Goal: Task Accomplishment & Management: Use online tool/utility

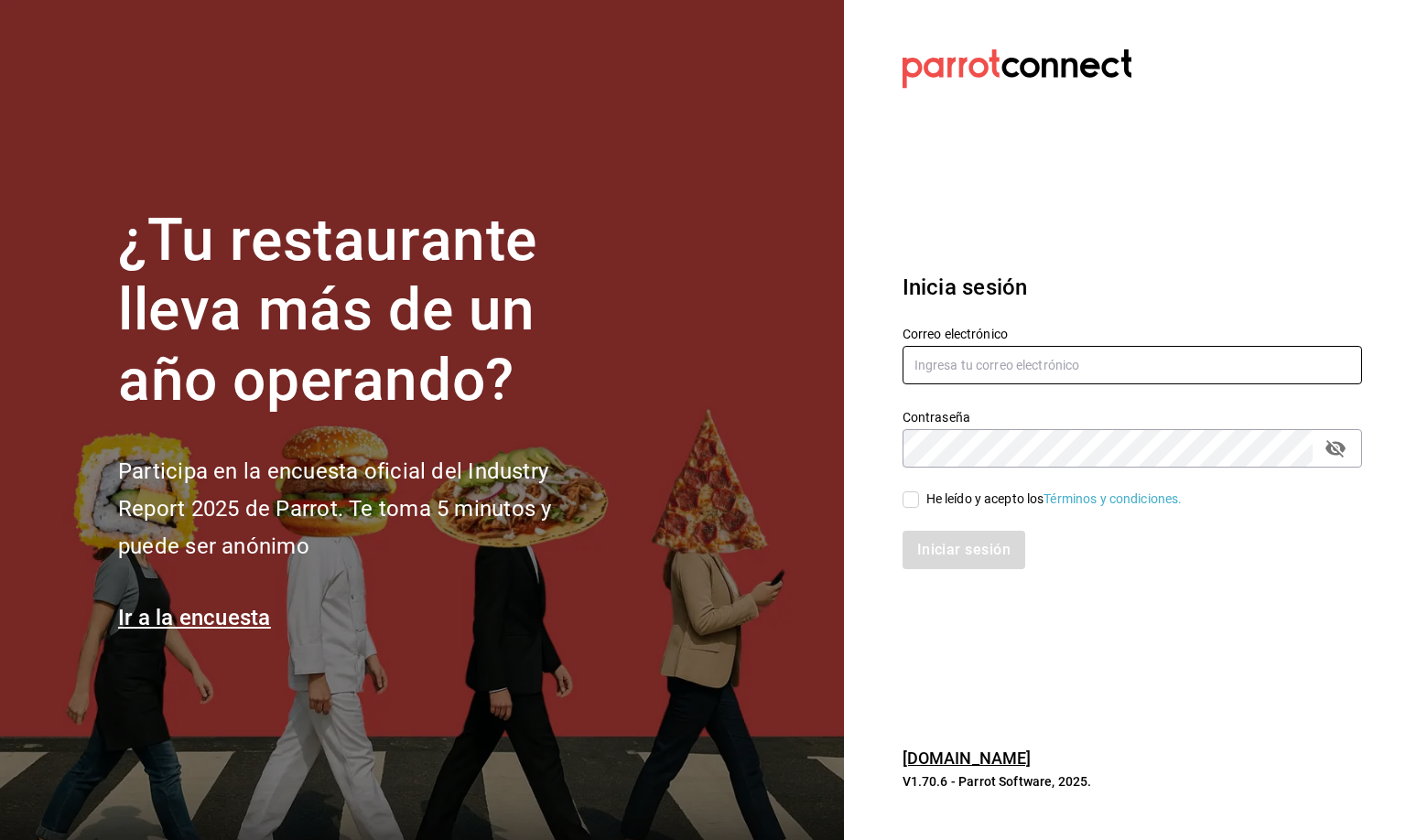
click at [973, 368] on input "text" at bounding box center [1132, 364] width 460 height 39
type input "p"
type input "[EMAIL_ADDRESS][DOMAIN_NAME]"
click at [909, 494] on input "He leído y acepto los Términos y condiciones." at bounding box center [910, 499] width 16 height 16
checkbox input "true"
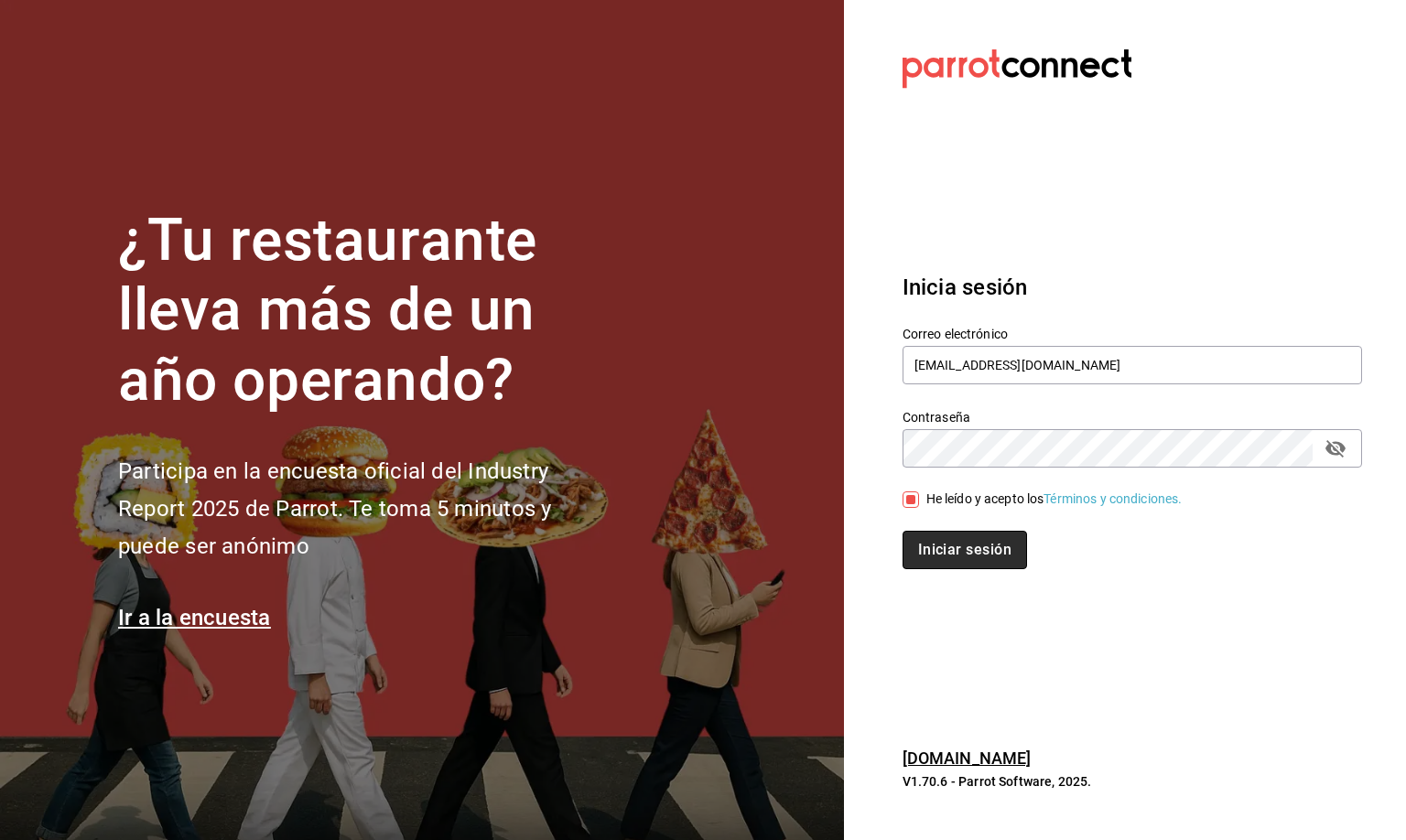
click at [947, 551] on button "Iniciar sesión" at bounding box center [965, 549] width 125 height 39
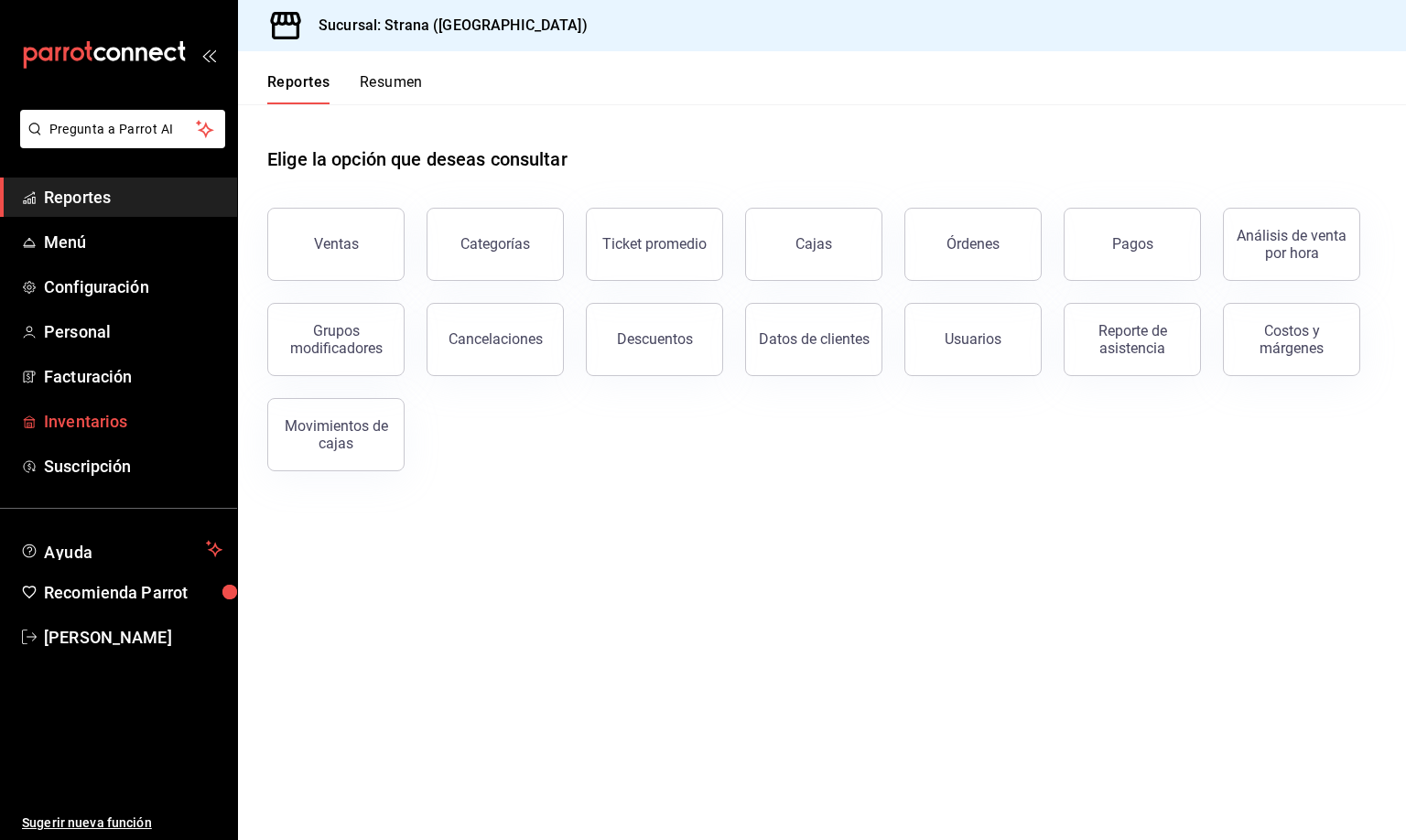
click at [89, 423] on span "Inventarios" at bounding box center [133, 421] width 178 height 25
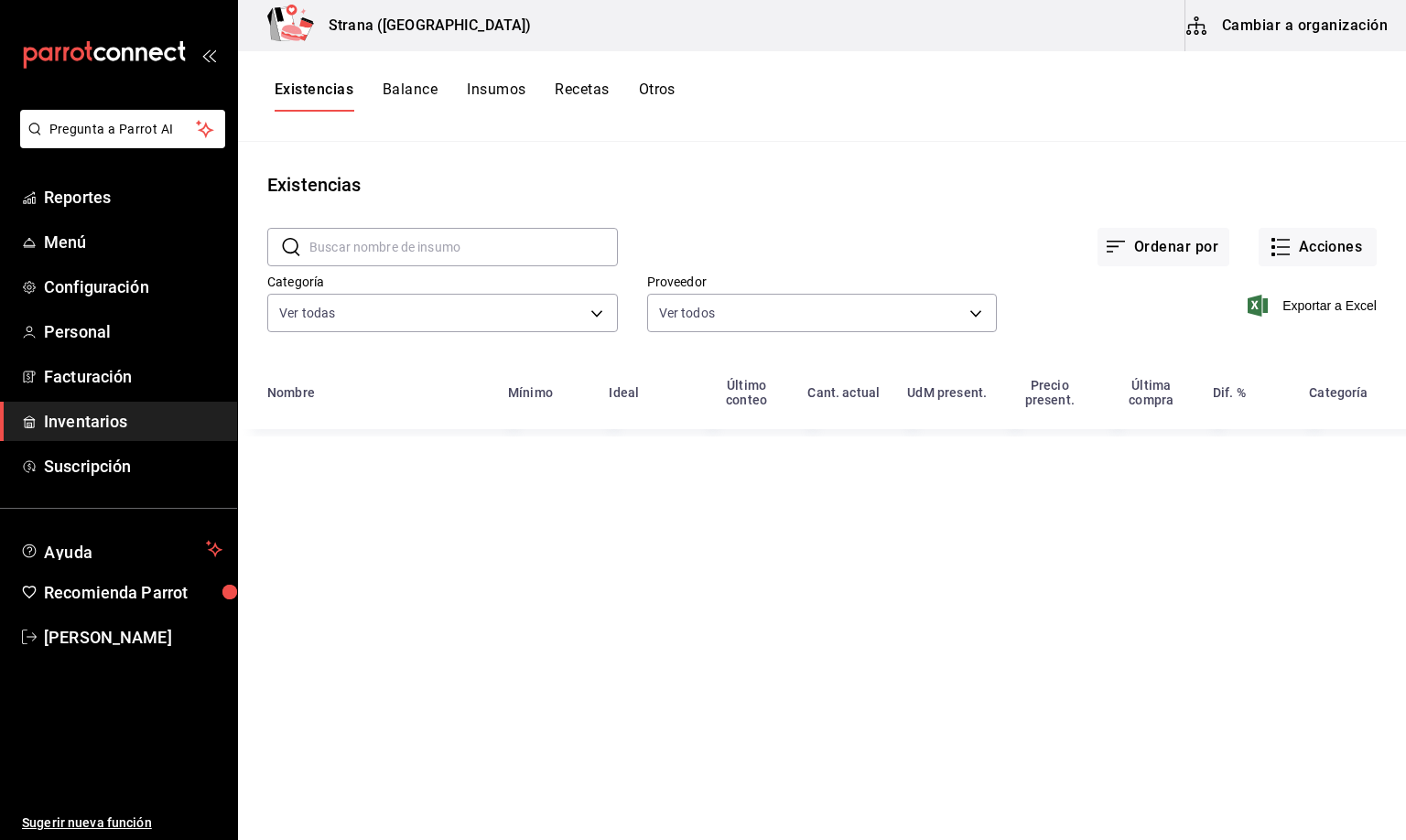
click at [668, 91] on button "Otros" at bounding box center [657, 95] width 37 height 31
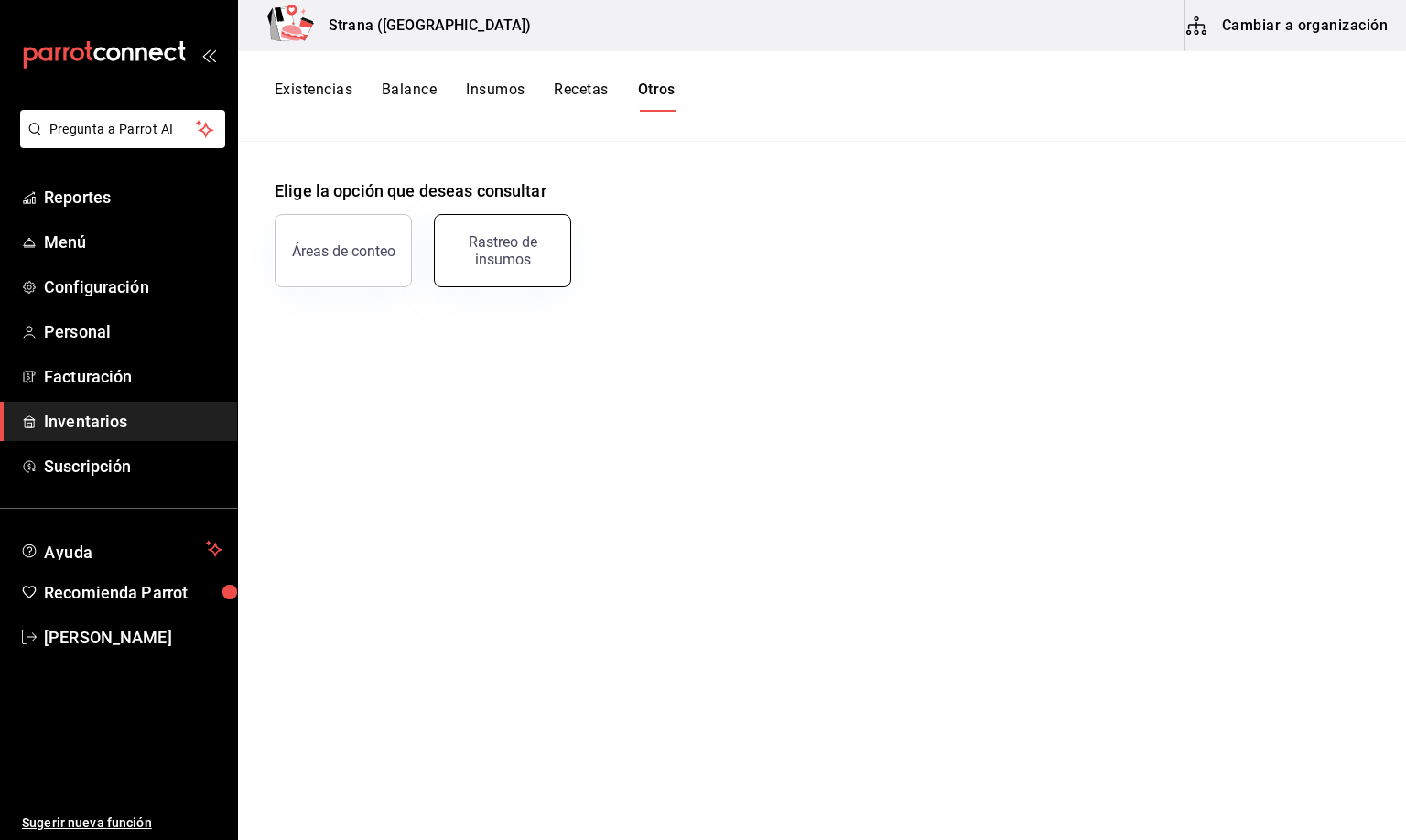
click at [495, 251] on div "Rastreo de insumos" at bounding box center [502, 250] width 113 height 35
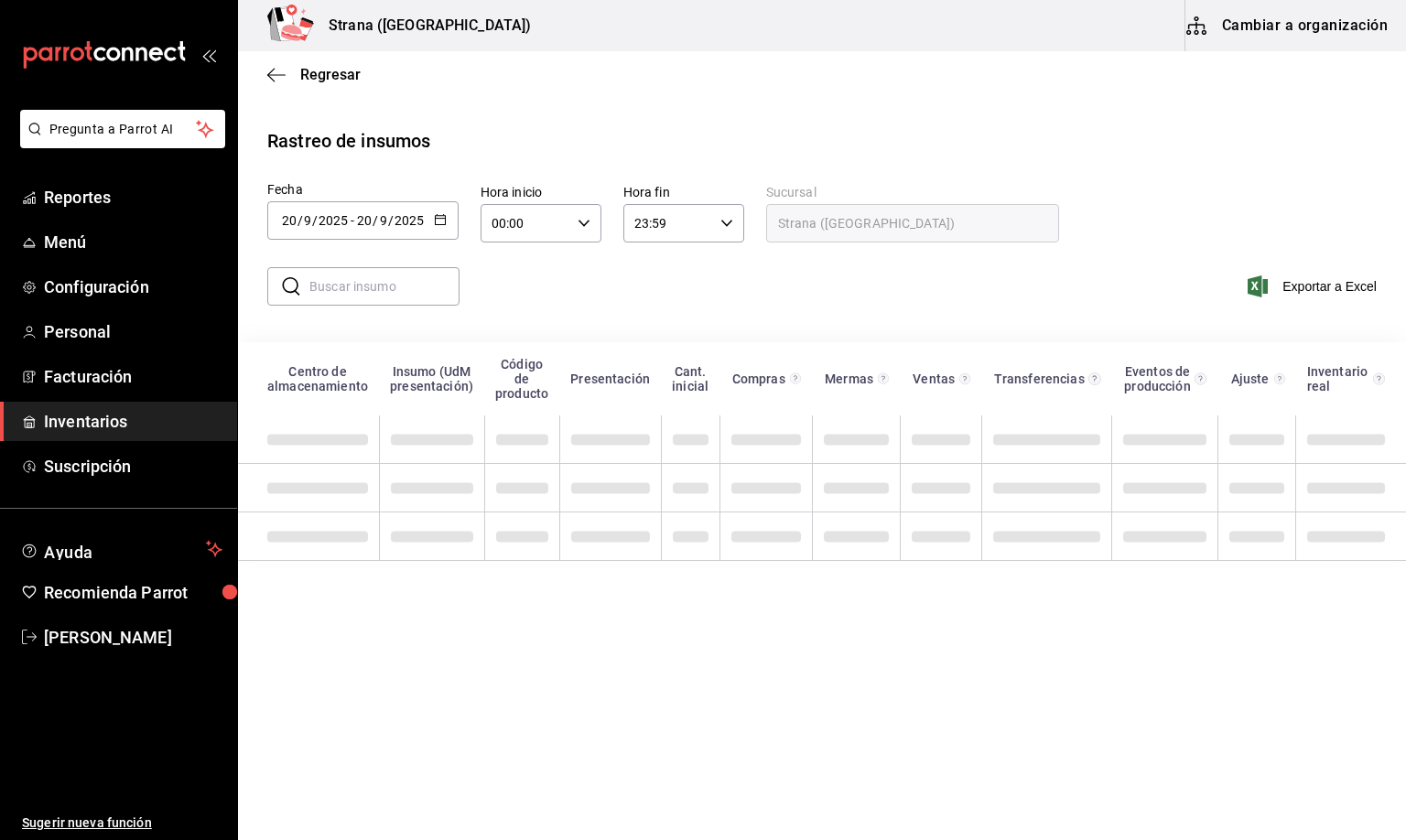
click at [322, 217] on input "2025" at bounding box center [332, 221] width 31 height 15
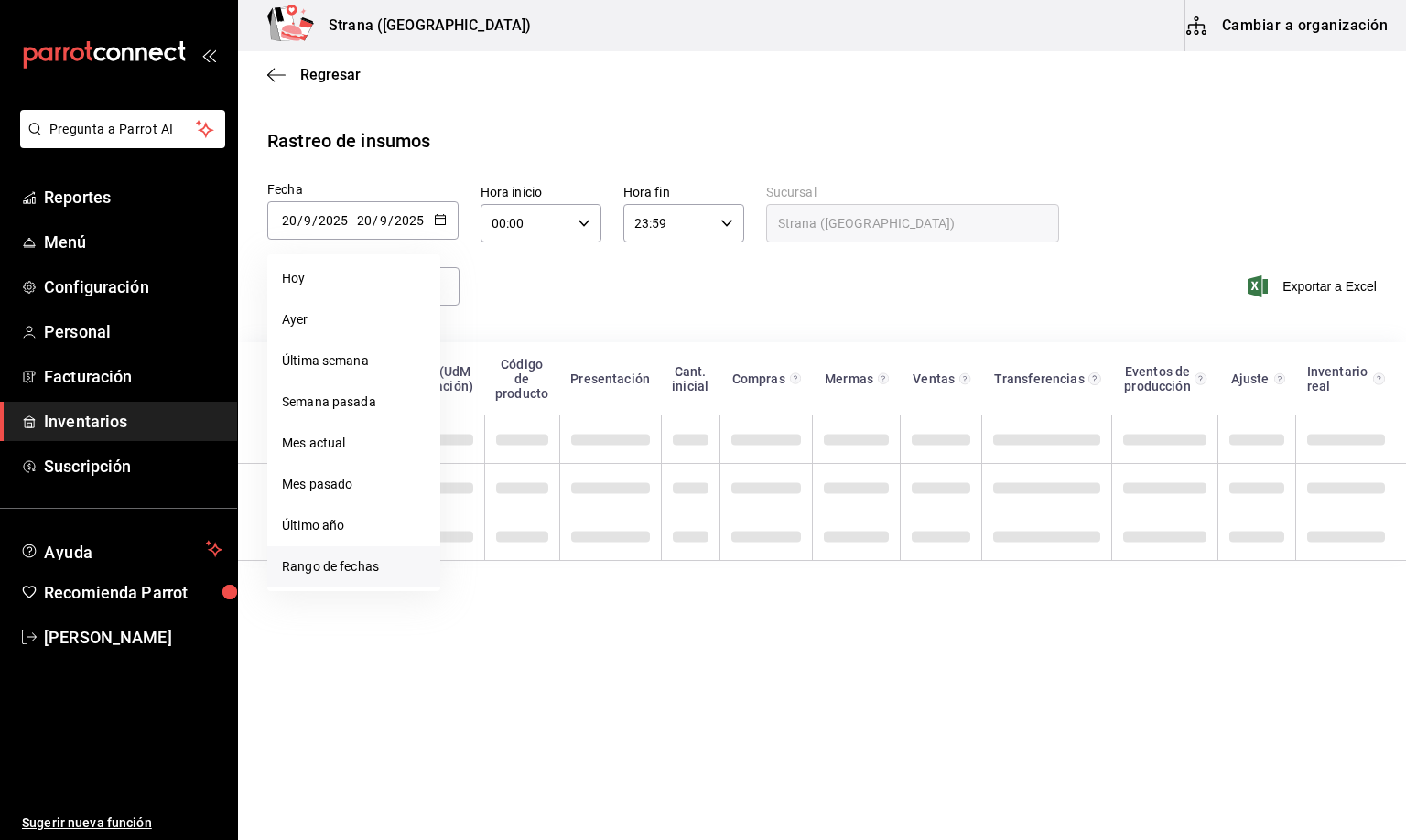
click at [316, 574] on li "Rango de fechas" at bounding box center [353, 567] width 173 height 42
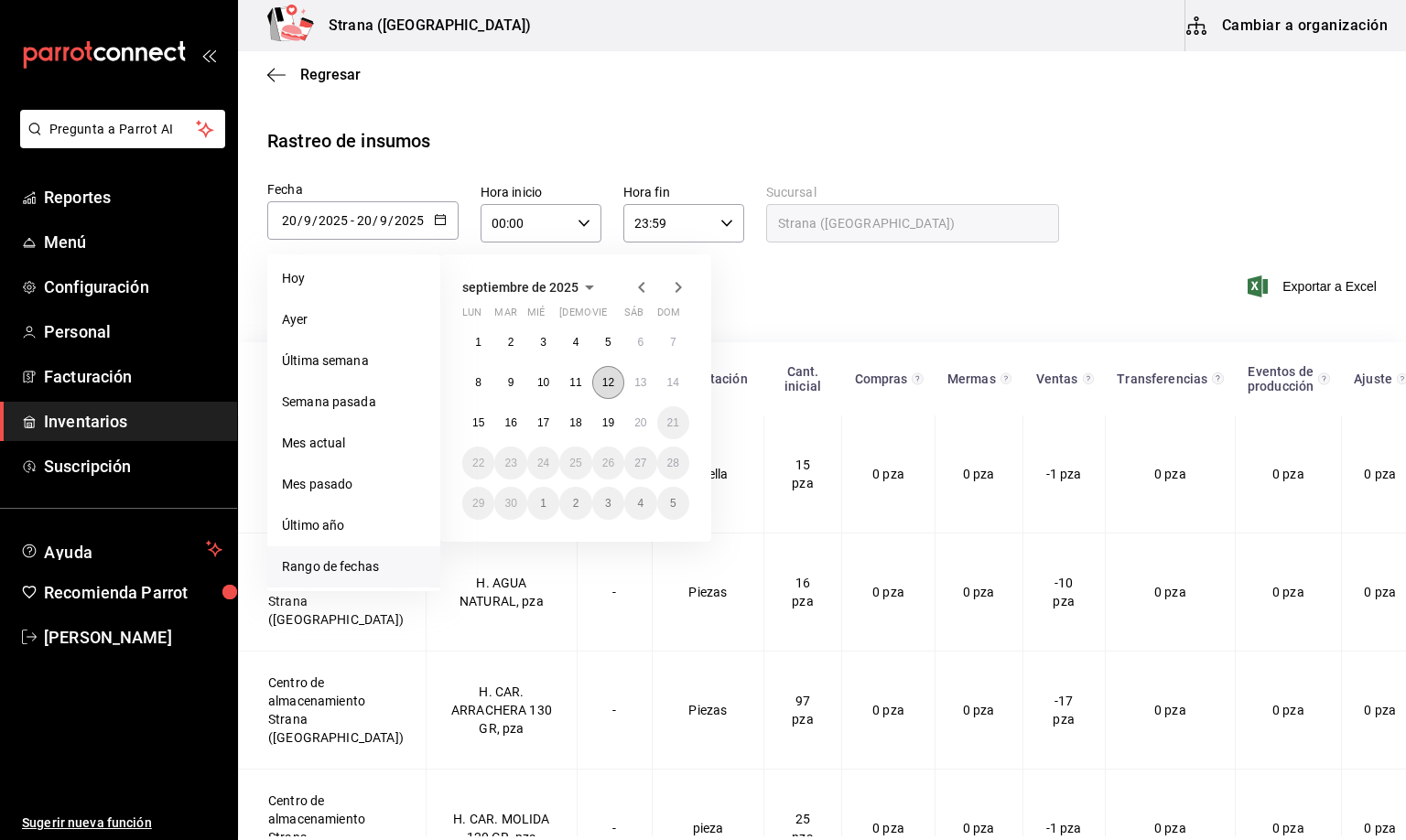
click at [607, 381] on abbr "12" at bounding box center [608, 382] width 12 height 13
click at [508, 428] on abbr "16" at bounding box center [510, 423] width 12 height 13
type input "[DATE]"
type input "12"
type input "[DATE]"
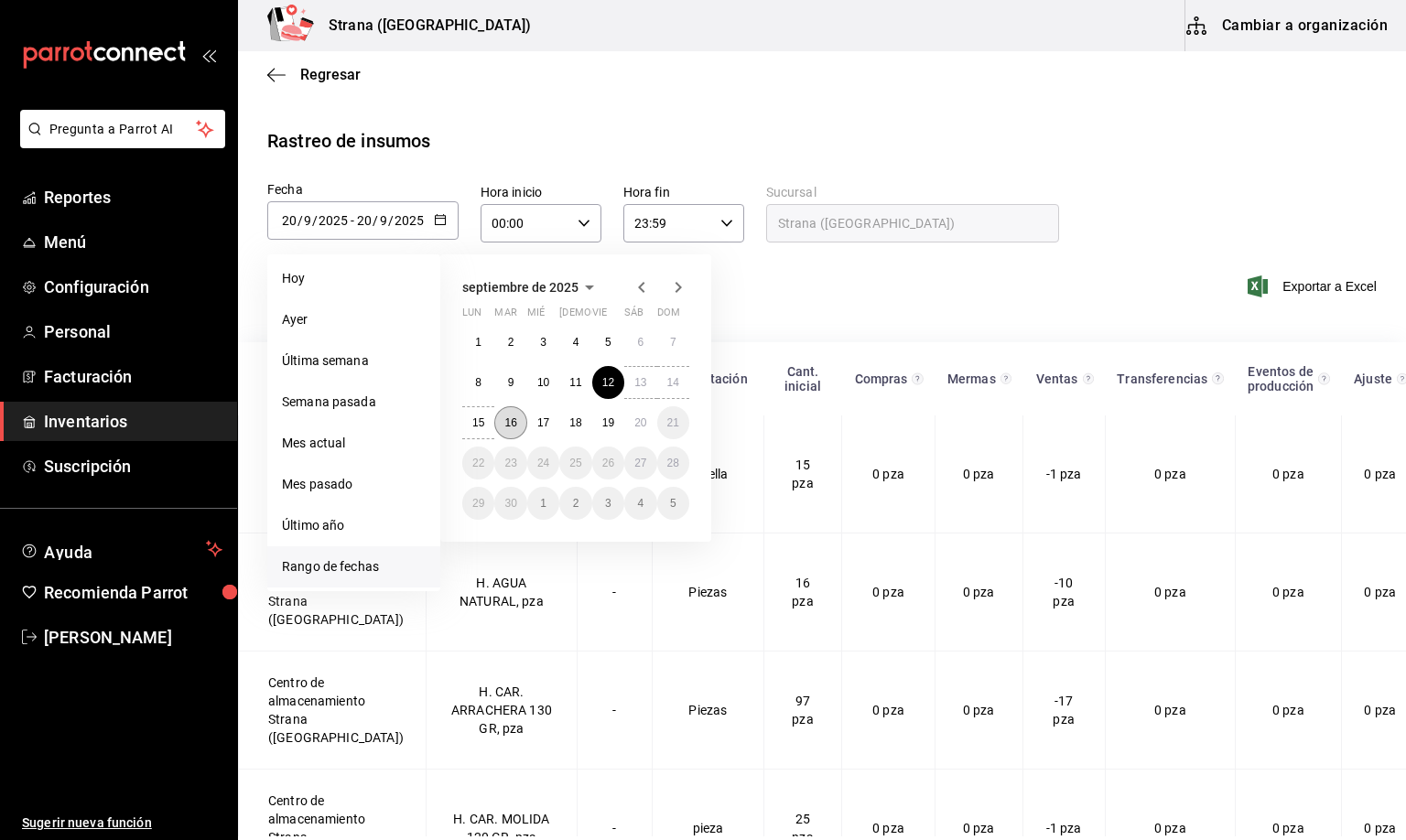
type input "16"
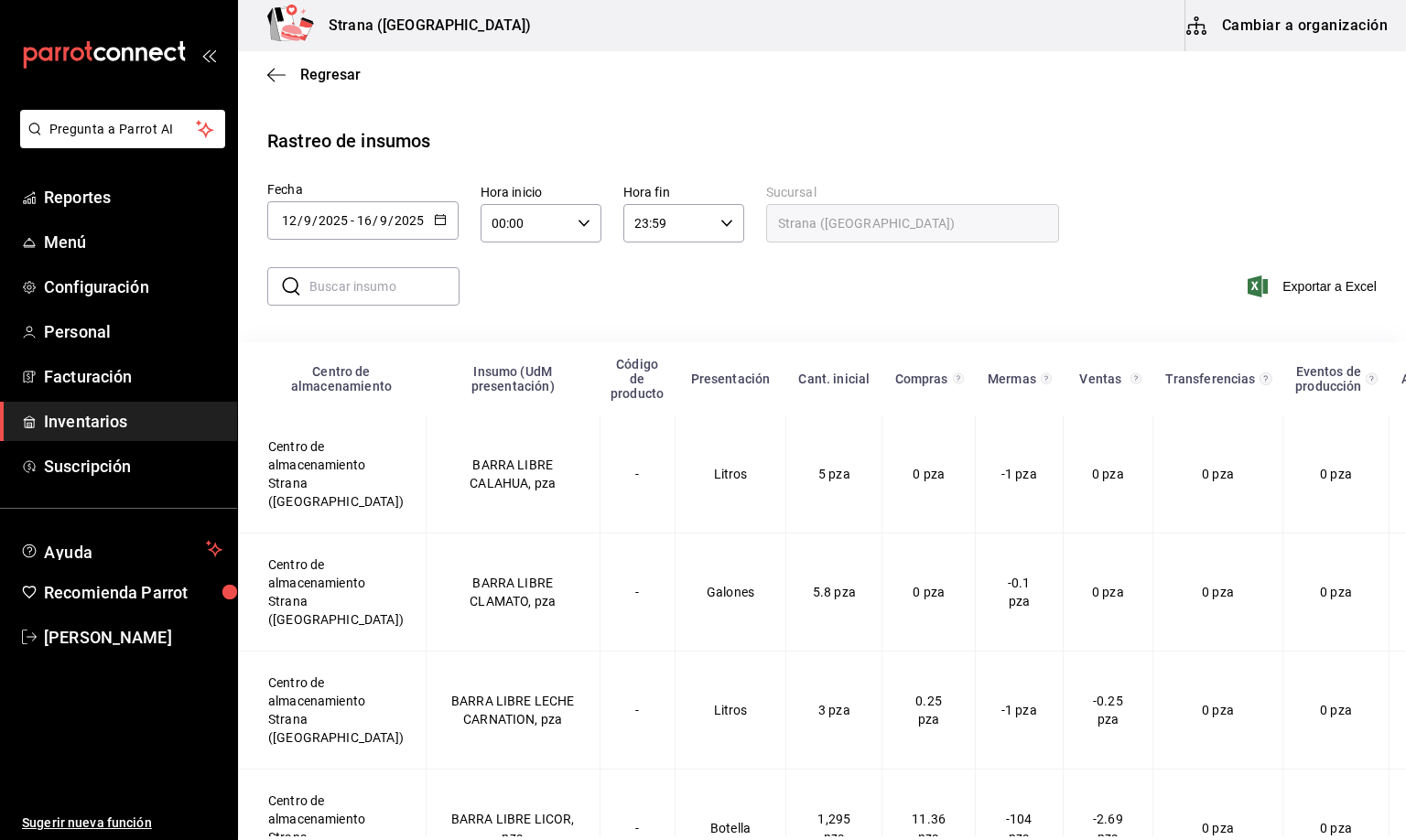
click at [492, 225] on input "00:00" at bounding box center [525, 223] width 90 height 37
click at [283, 221] on div at bounding box center [703, 420] width 1406 height 840
click at [283, 221] on input "12" at bounding box center [289, 221] width 16 height 15
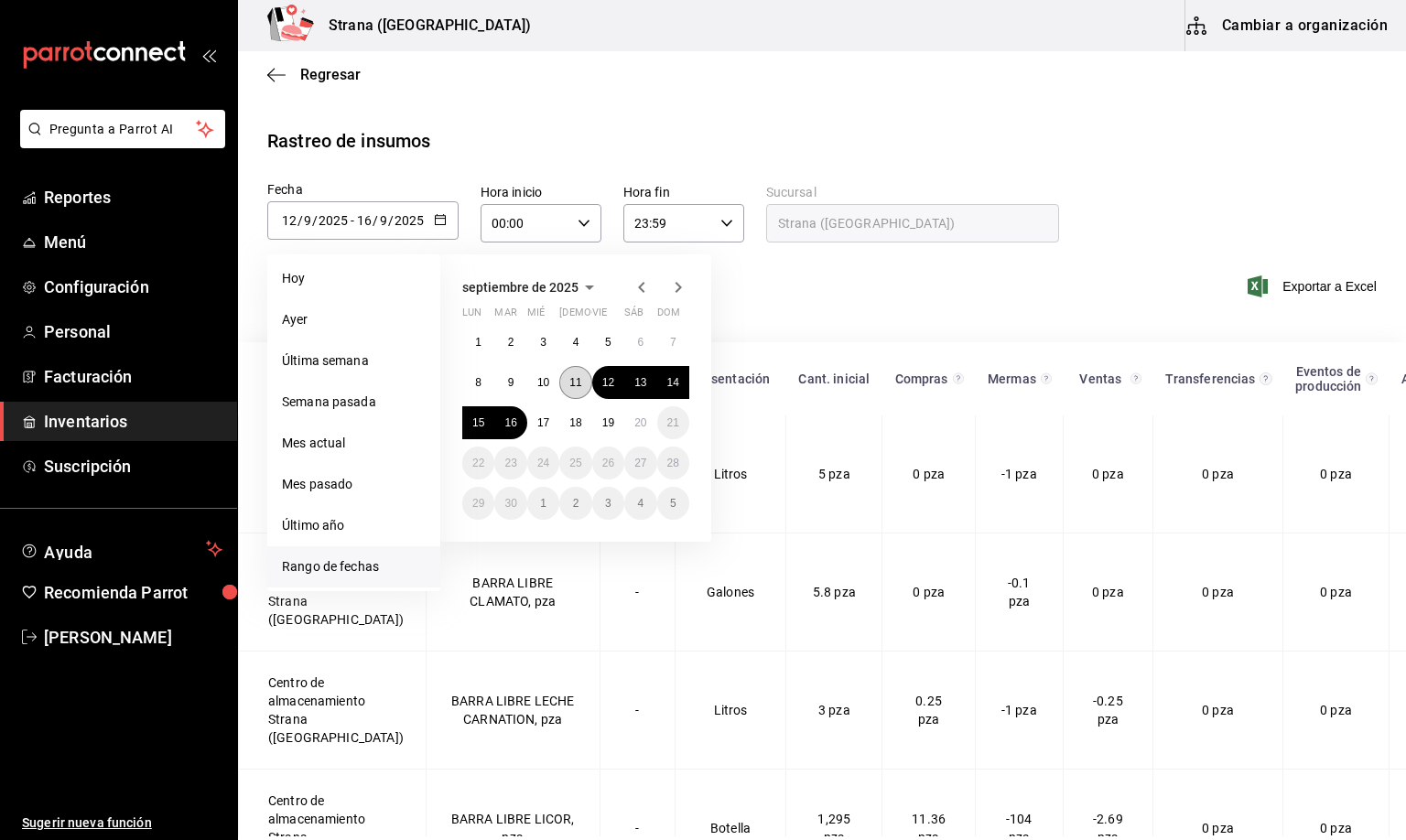
click at [572, 381] on abbr "11" at bounding box center [575, 382] width 12 height 13
click at [539, 427] on abbr "17" at bounding box center [543, 423] width 12 height 13
type input "[DATE]"
type input "11"
type input "[DATE]"
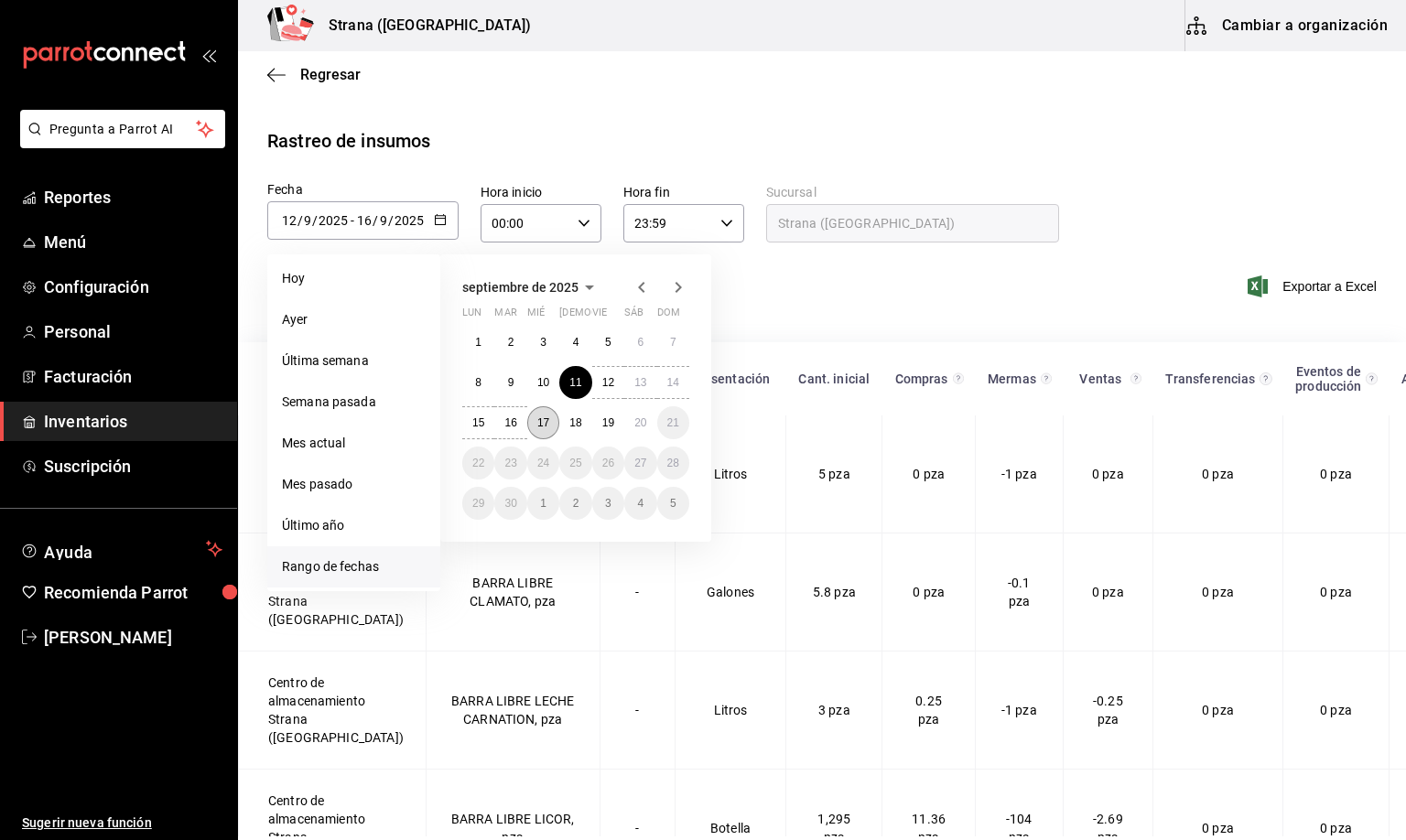
type input "17"
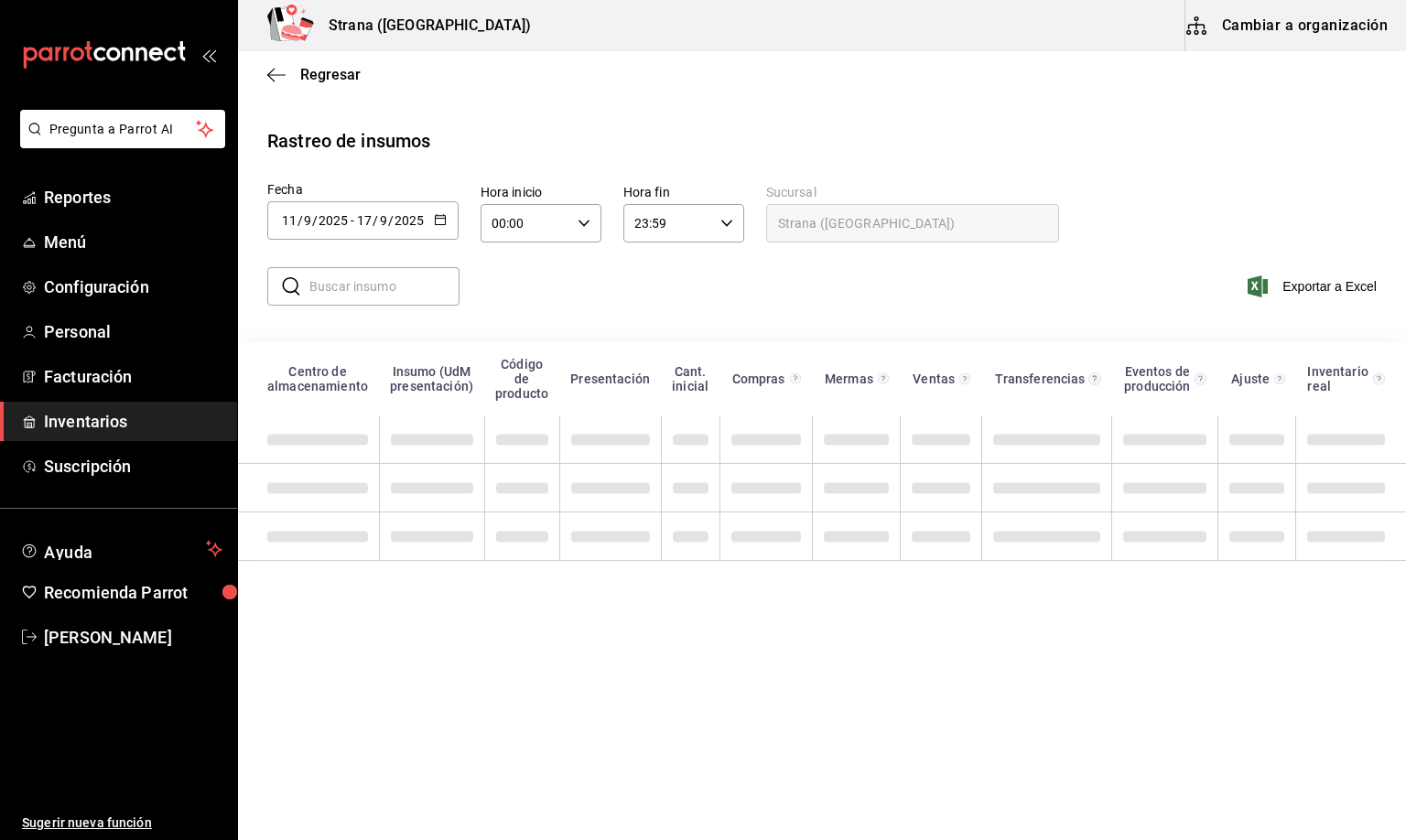
click at [502, 223] on input "00:00" at bounding box center [525, 223] width 90 height 37
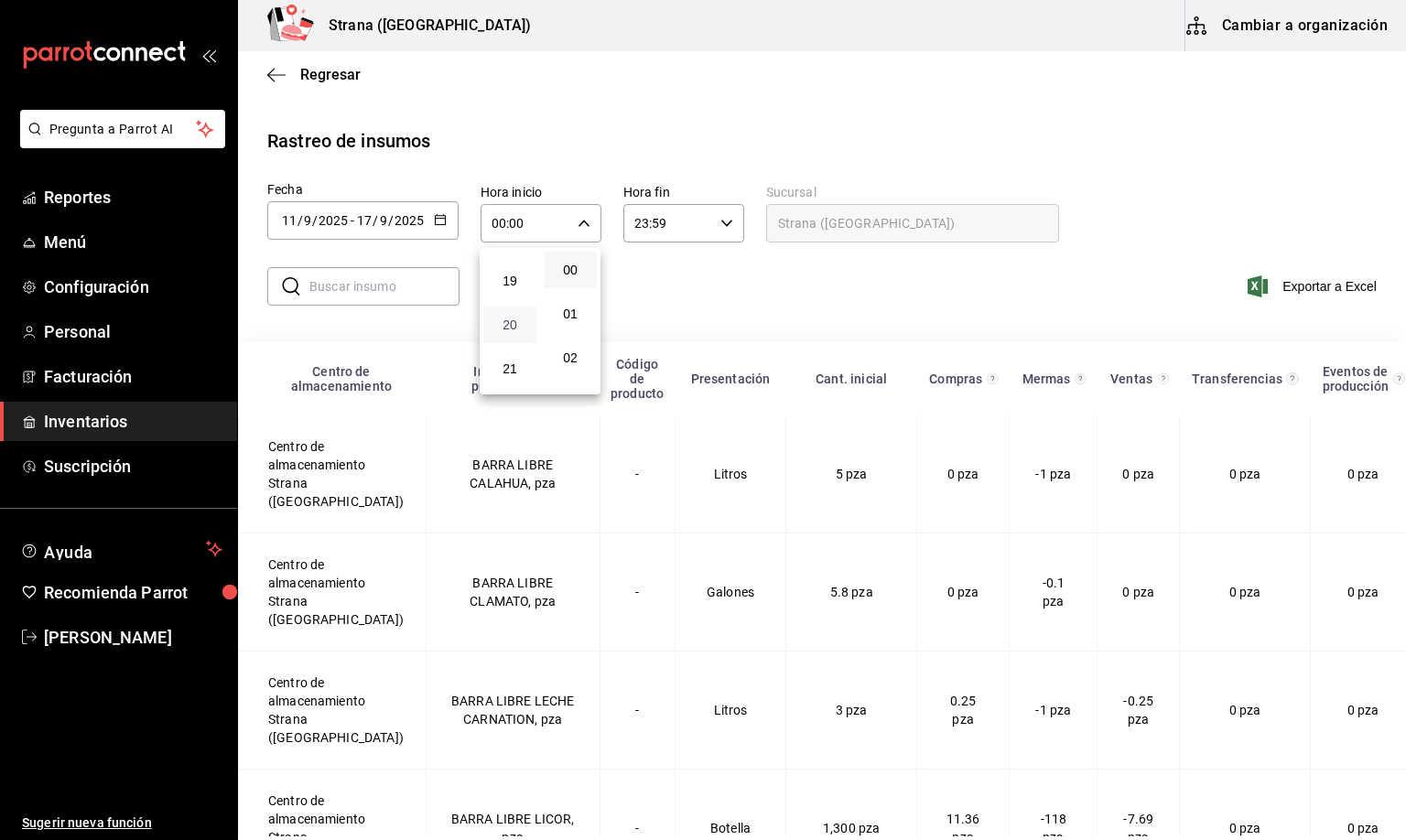
click at [506, 317] on span "20" at bounding box center [509, 325] width 31 height 15
type input "20:00"
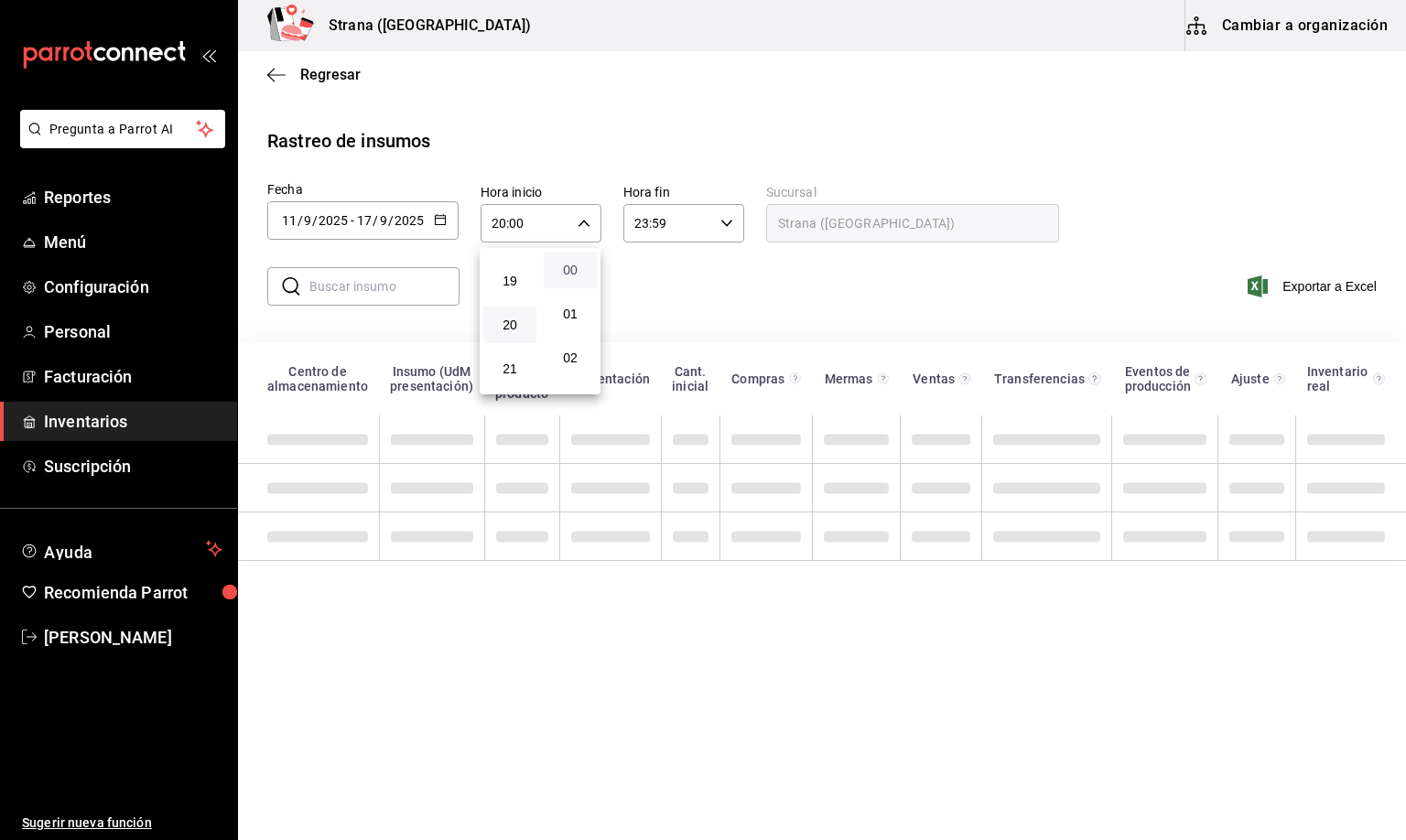
click at [572, 263] on span "00" at bounding box center [569, 270] width 31 height 15
click at [638, 226] on div at bounding box center [703, 420] width 1406 height 840
click at [638, 226] on input "23:59" at bounding box center [668, 223] width 90 height 37
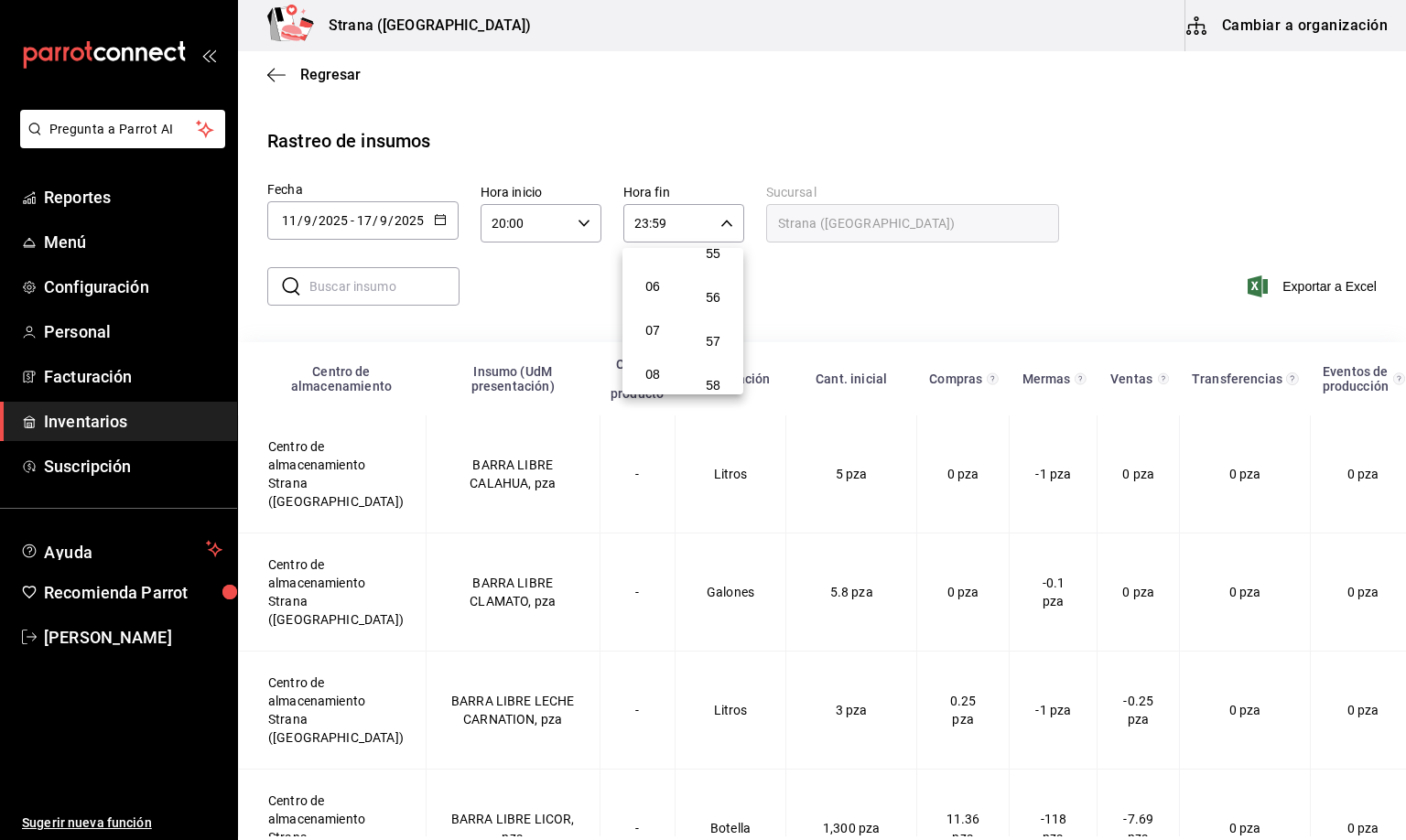
scroll to position [198, 0]
click at [645, 283] on span "05" at bounding box center [652, 291] width 31 height 15
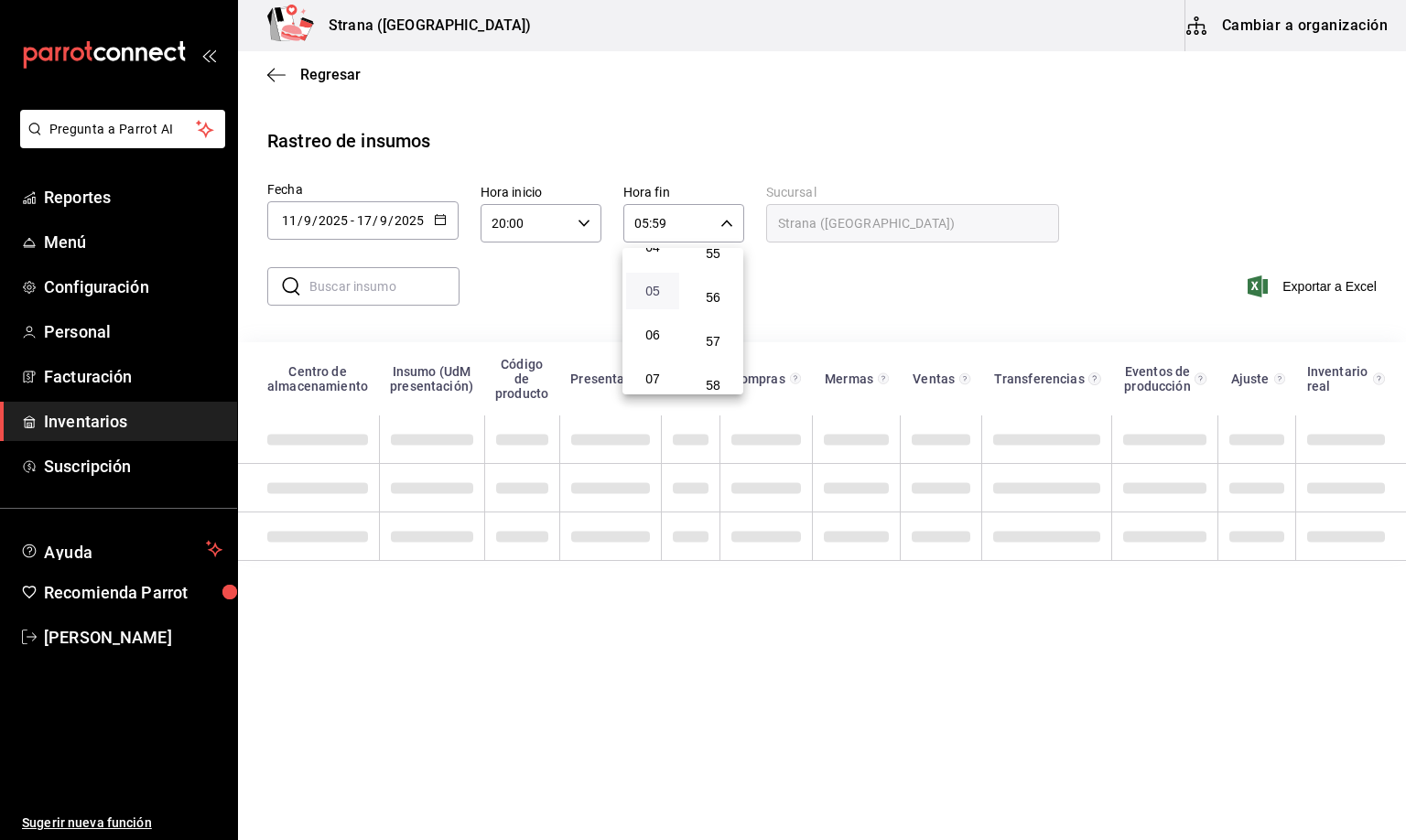
click at [653, 283] on span "05" at bounding box center [652, 291] width 31 height 15
click at [715, 334] on span "57" at bounding box center [713, 342] width 31 height 15
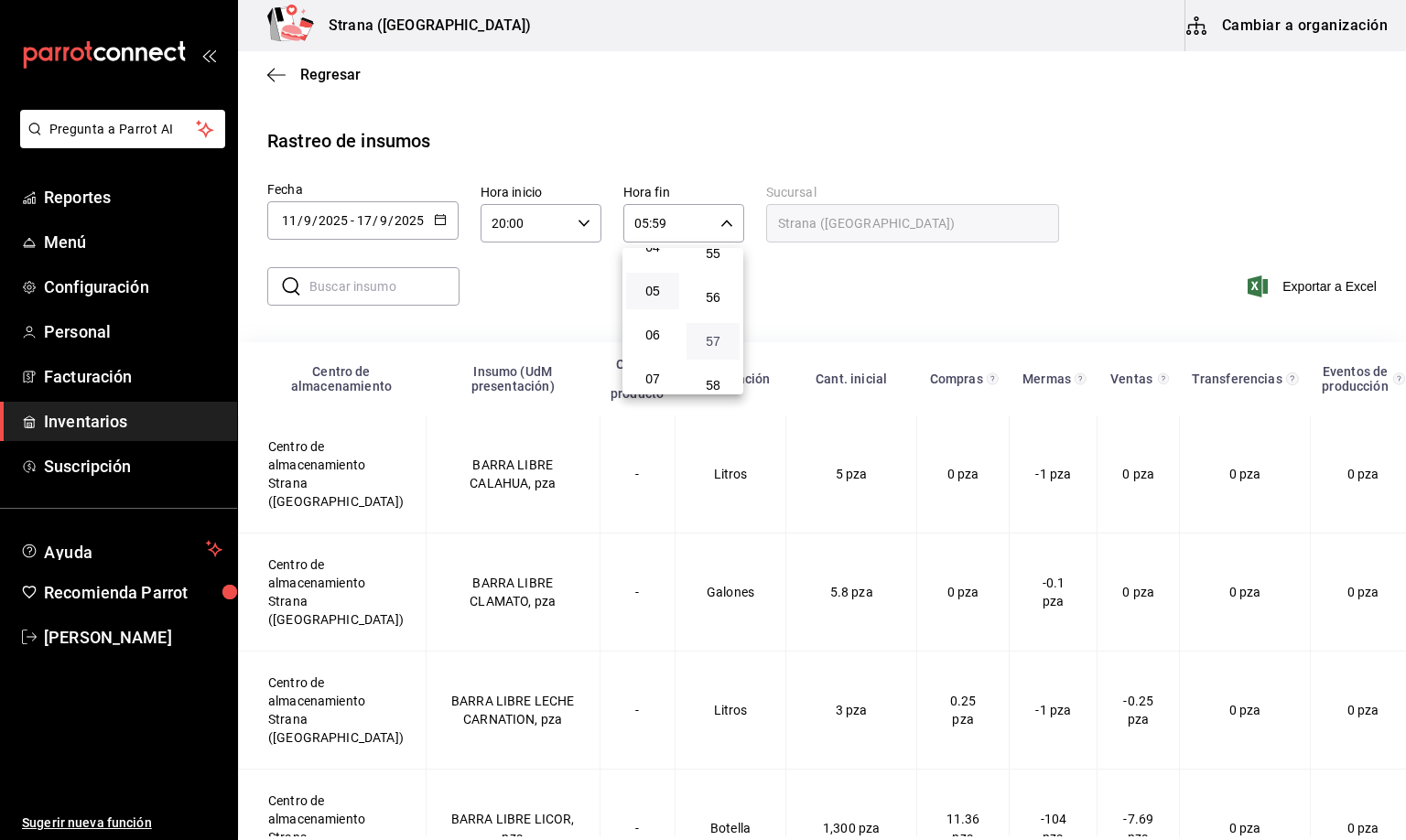
type input "05:57"
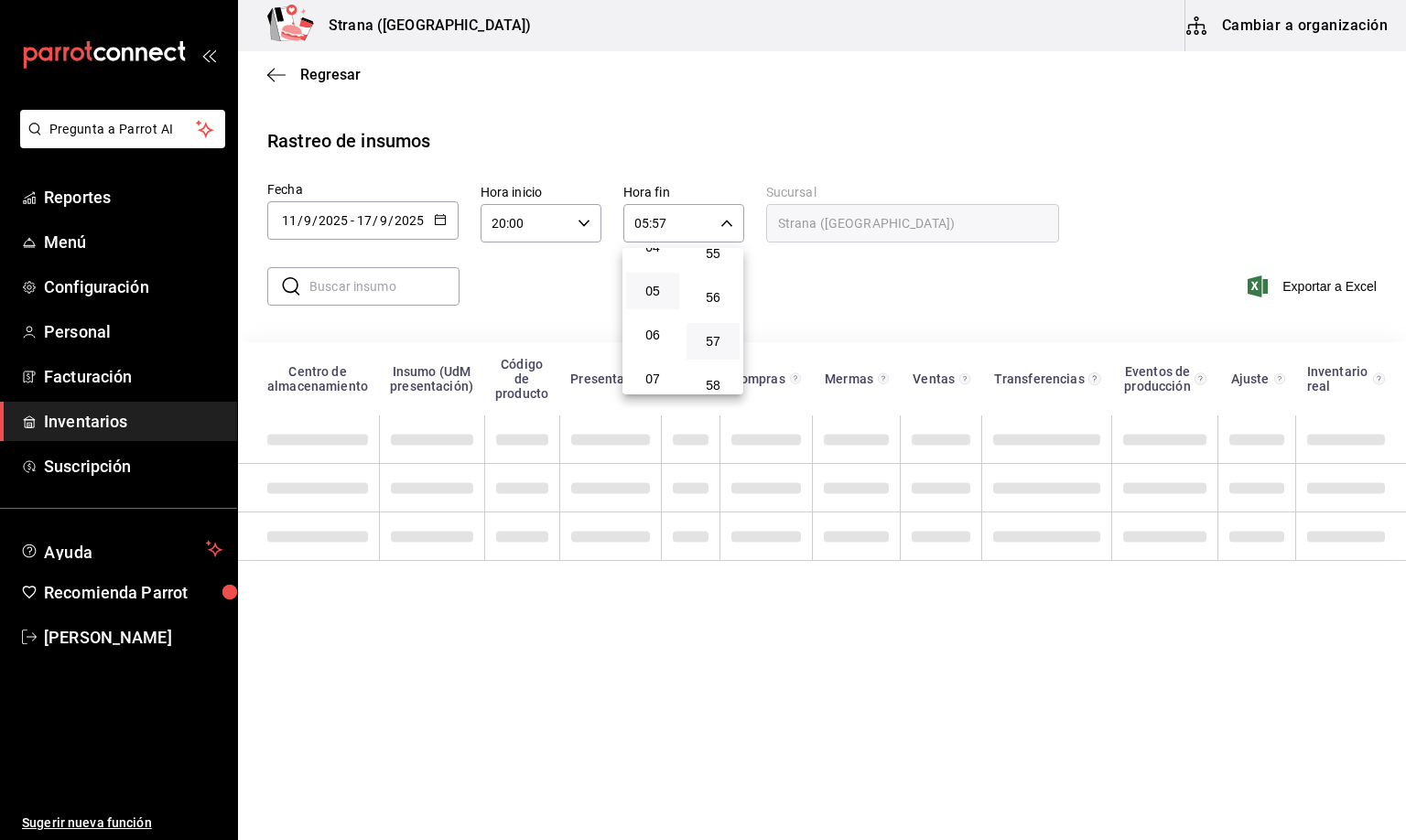
click at [344, 286] on div at bounding box center [703, 420] width 1406 height 840
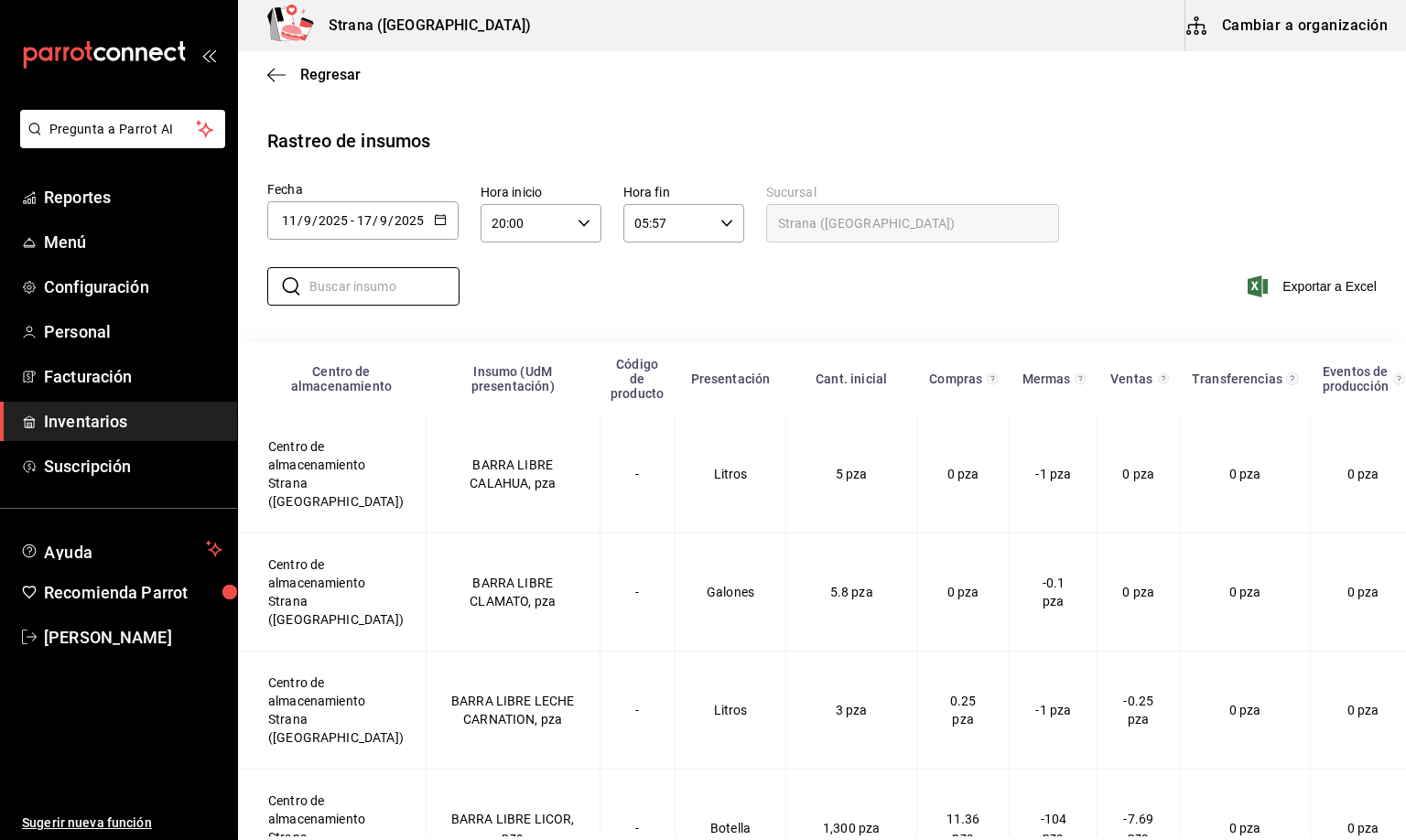
click at [339, 291] on input "text" at bounding box center [384, 286] width 150 height 37
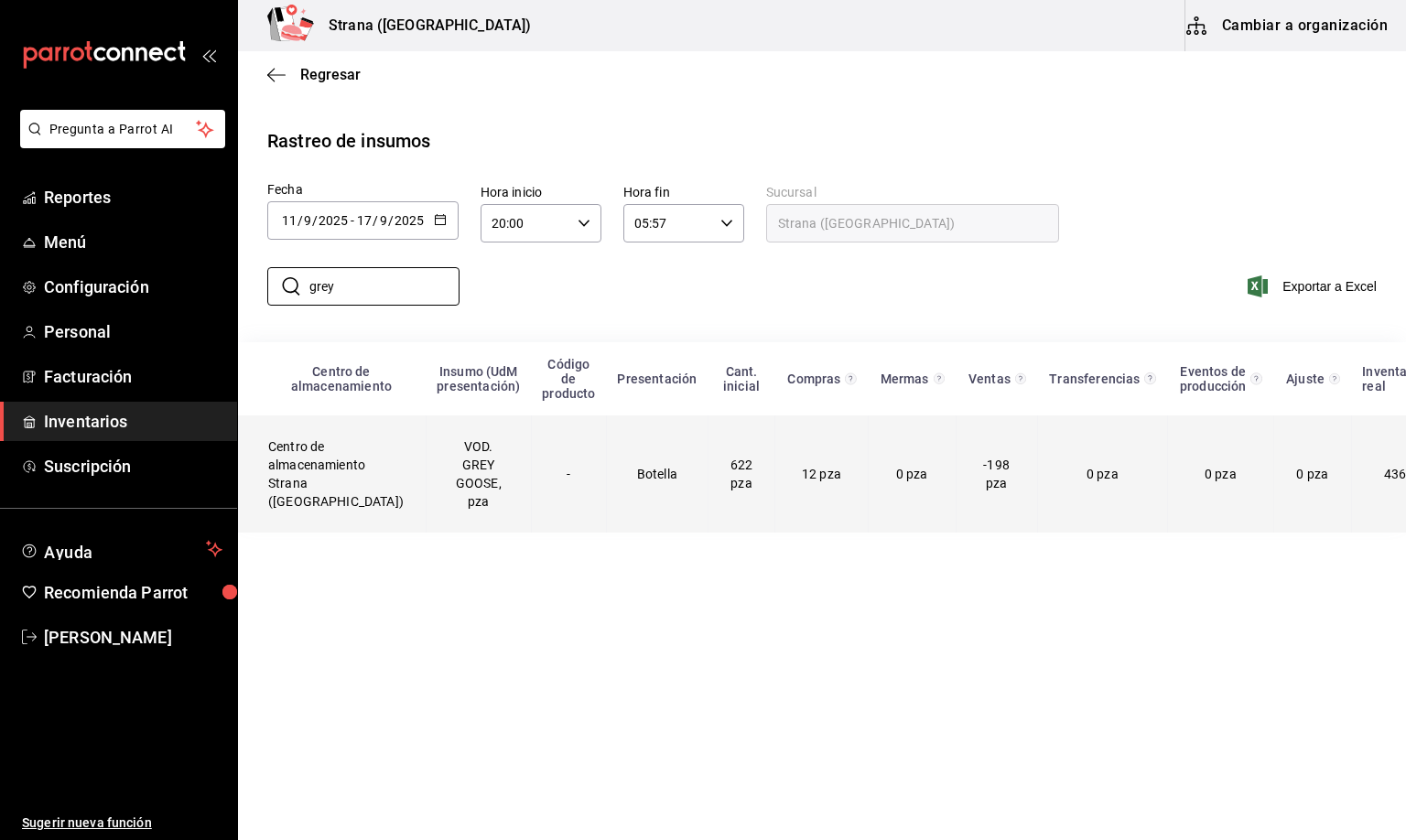
type input "grey"
drag, startPoint x: 436, startPoint y: 476, endPoint x: 424, endPoint y: 483, distance: 13.9
click at [432, 480] on td "VOD. GREY GOOSE, pza" at bounding box center [478, 474] width 105 height 117
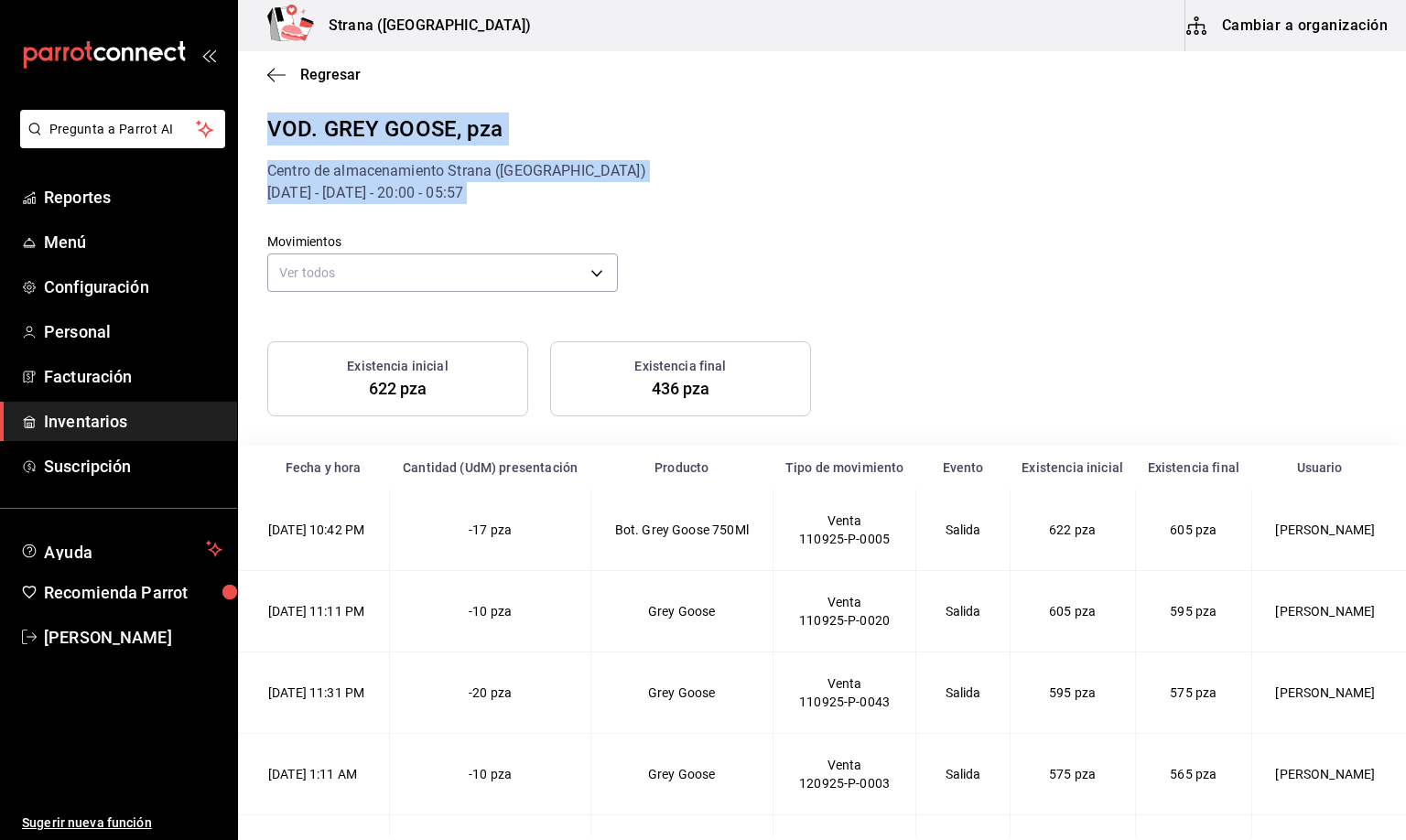
drag, startPoint x: 272, startPoint y: 126, endPoint x: 557, endPoint y: 210, distance: 297.1
click at [557, 210] on div "VOD. GREY GOOSE, pza Centro de almacenamiento Strana ([GEOGRAPHIC_DATA]) [DATE]…" at bounding box center [822, 646] width 1168 height 1067
copy div "VOD. GREY GOOSE, pza Centro de almacenamiento [GEOGRAPHIC_DATA] ([GEOGRAPHIC_DA…"
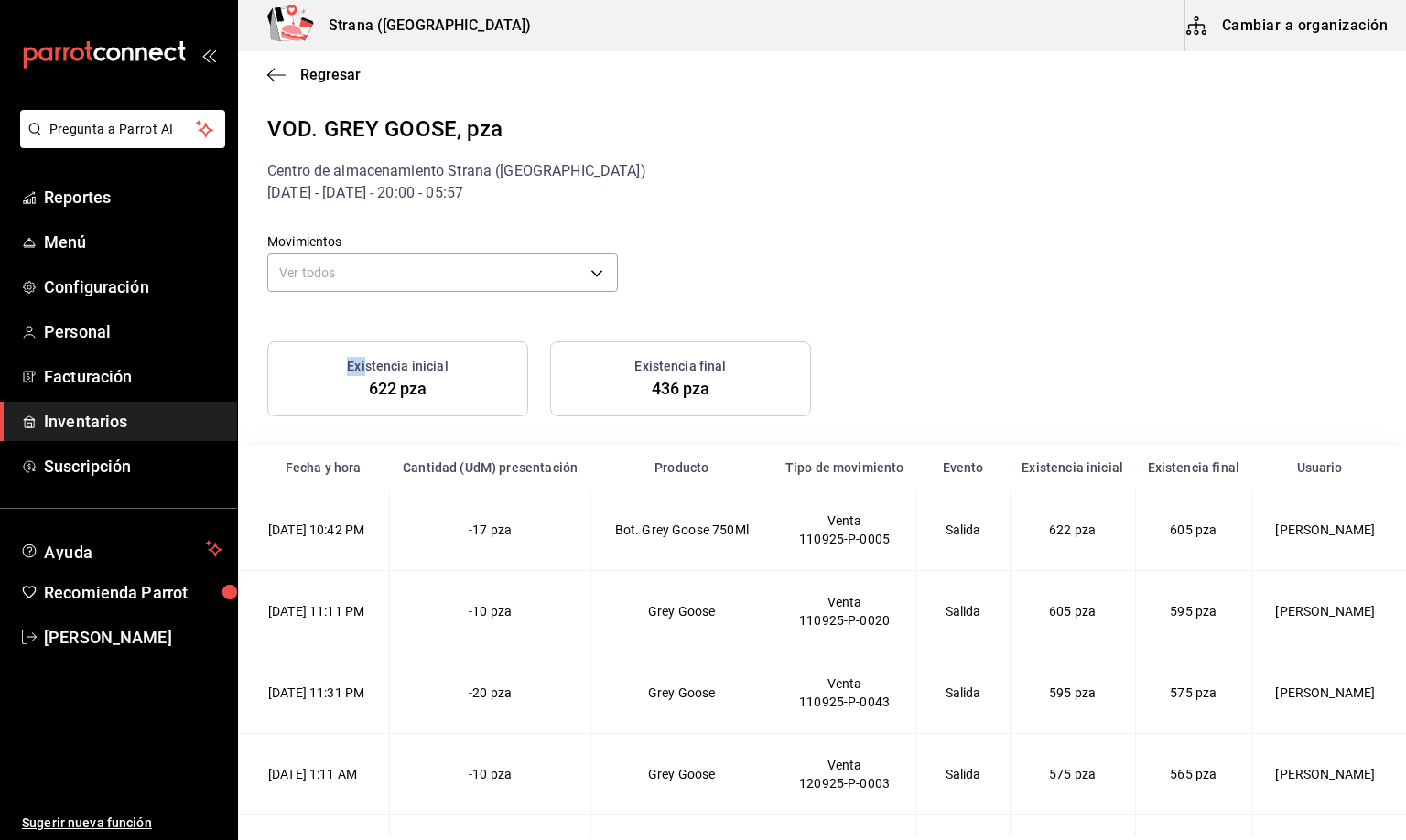
drag, startPoint x: 342, startPoint y: 365, endPoint x: 364, endPoint y: 368, distance: 22.2
click at [364, 368] on div "Existencia inicial" at bounding box center [398, 366] width 245 height 19
click at [335, 360] on div "Existencia inicial" at bounding box center [398, 366] width 245 height 19
drag, startPoint x: 328, startPoint y: 366, endPoint x: 348, endPoint y: 368, distance: 20.1
click at [348, 368] on div "Existencia inicial" at bounding box center [398, 366] width 245 height 19
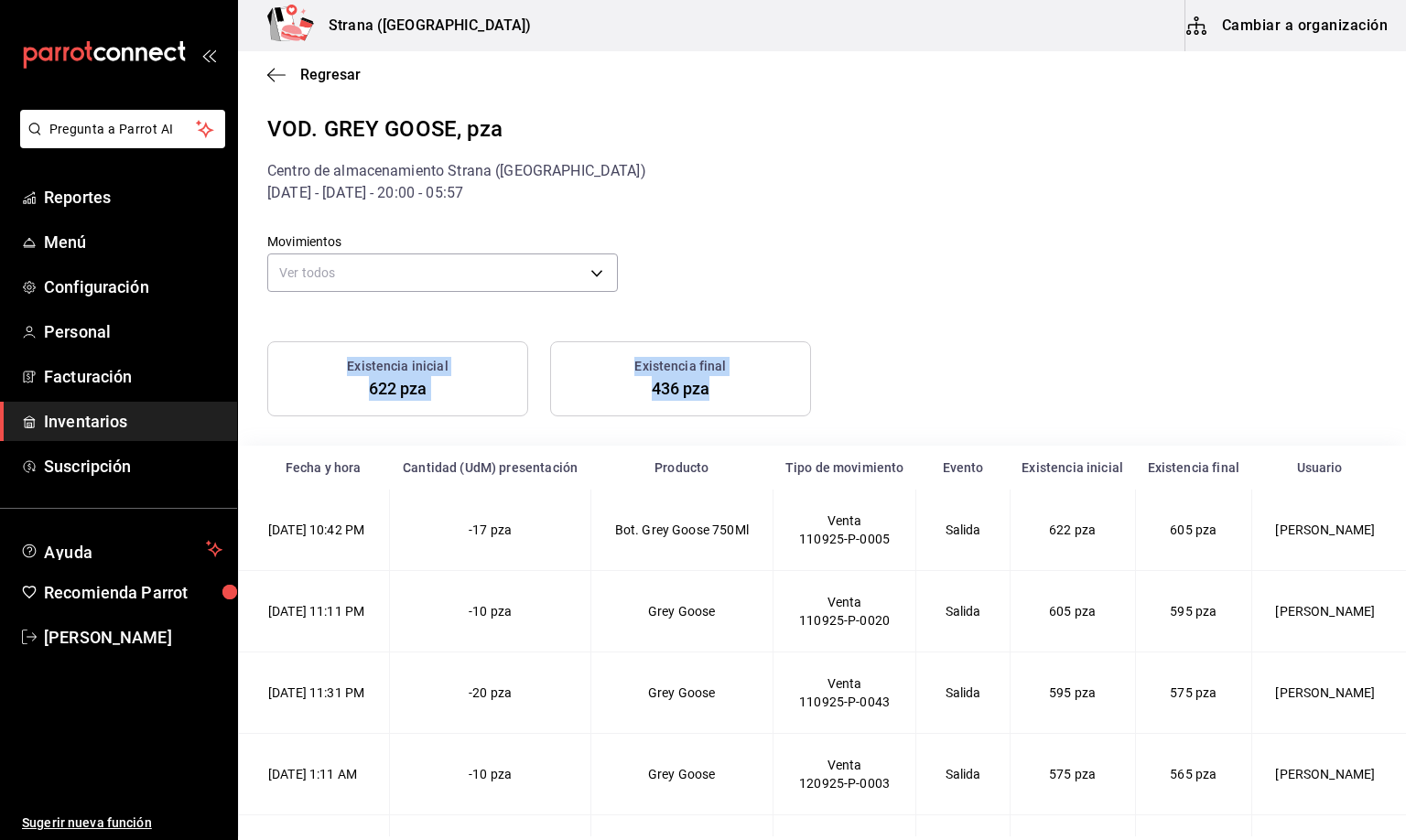
drag, startPoint x: 346, startPoint y: 368, endPoint x: 495, endPoint y: 420, distance: 157.8
click at [495, 420] on div "Movimientos Ver todos default Existencia inicial 622 pza Existencia final 436 p…" at bounding box center [822, 692] width 1110 height 976
copy div "Existencia inicial 622 pza Existencia final 436 pza"
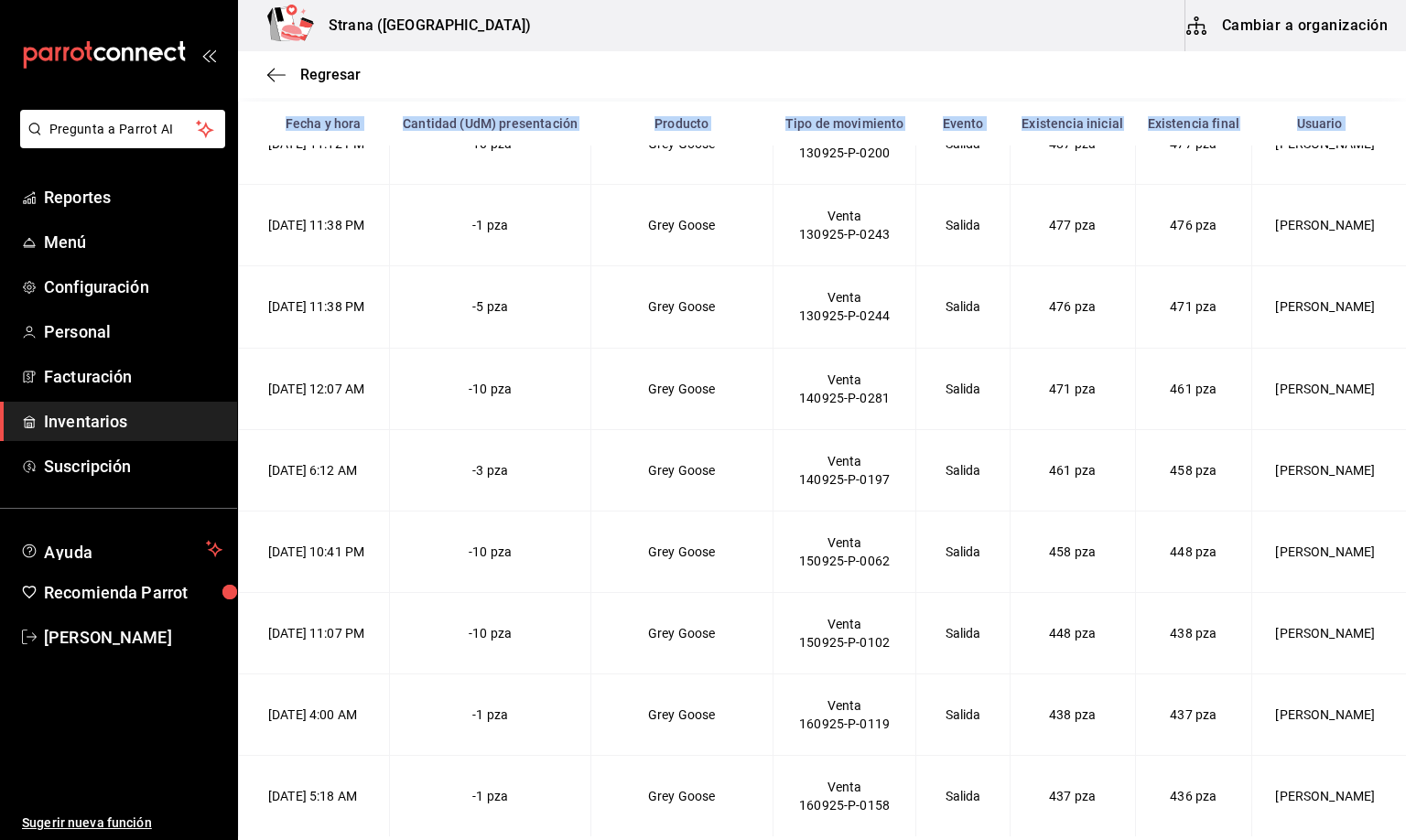
scroll to position [1590, 0]
drag, startPoint x: 291, startPoint y: 472, endPoint x: 1292, endPoint y: 832, distance: 1063.8
copy table "Lorem i dolo Sitametc (AdI) elitseddoeiu Temporin Utla et doloremagn Aliqua Eni…"
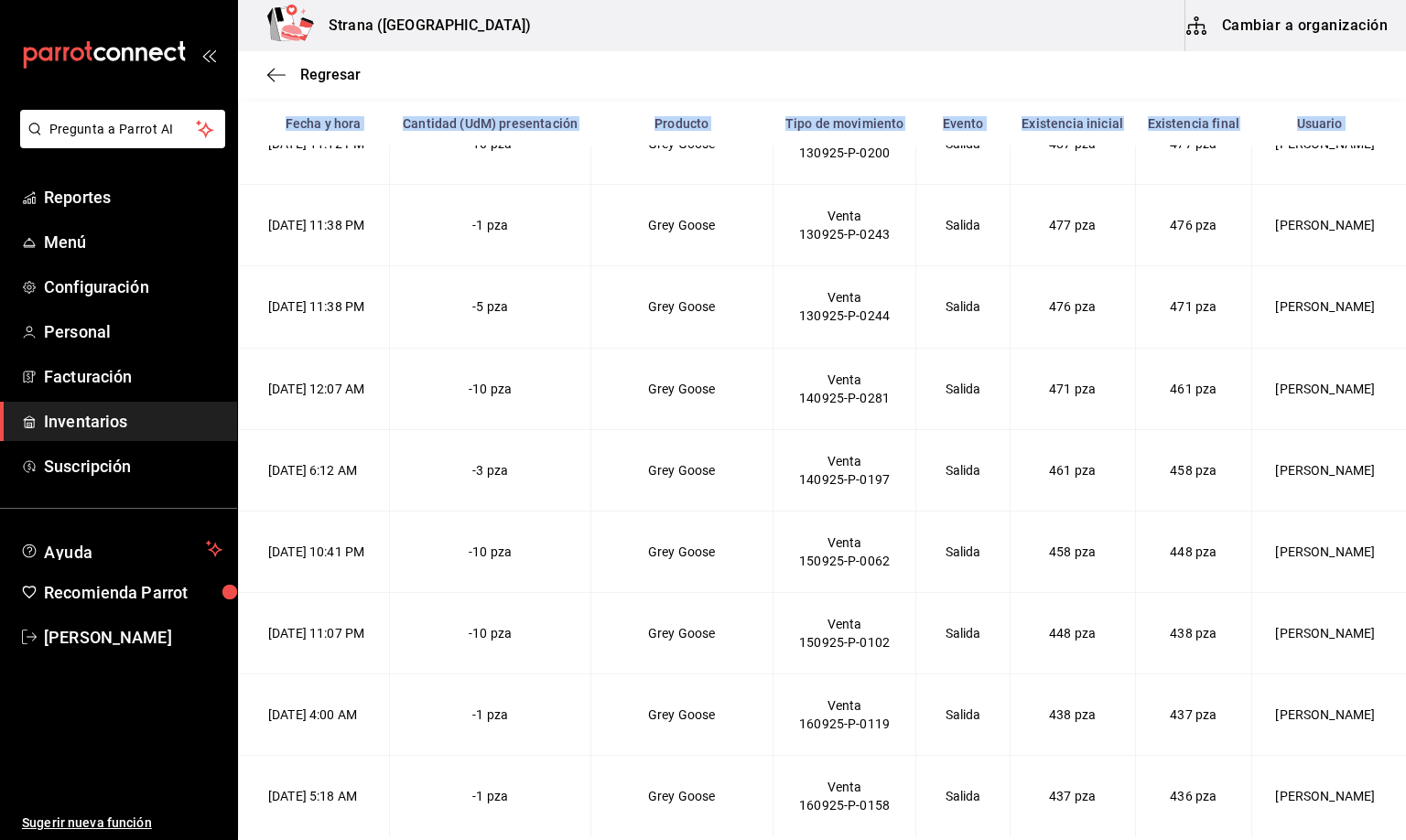
click at [432, 429] on td "-3 pza" at bounding box center [490, 470] width 200 height 81
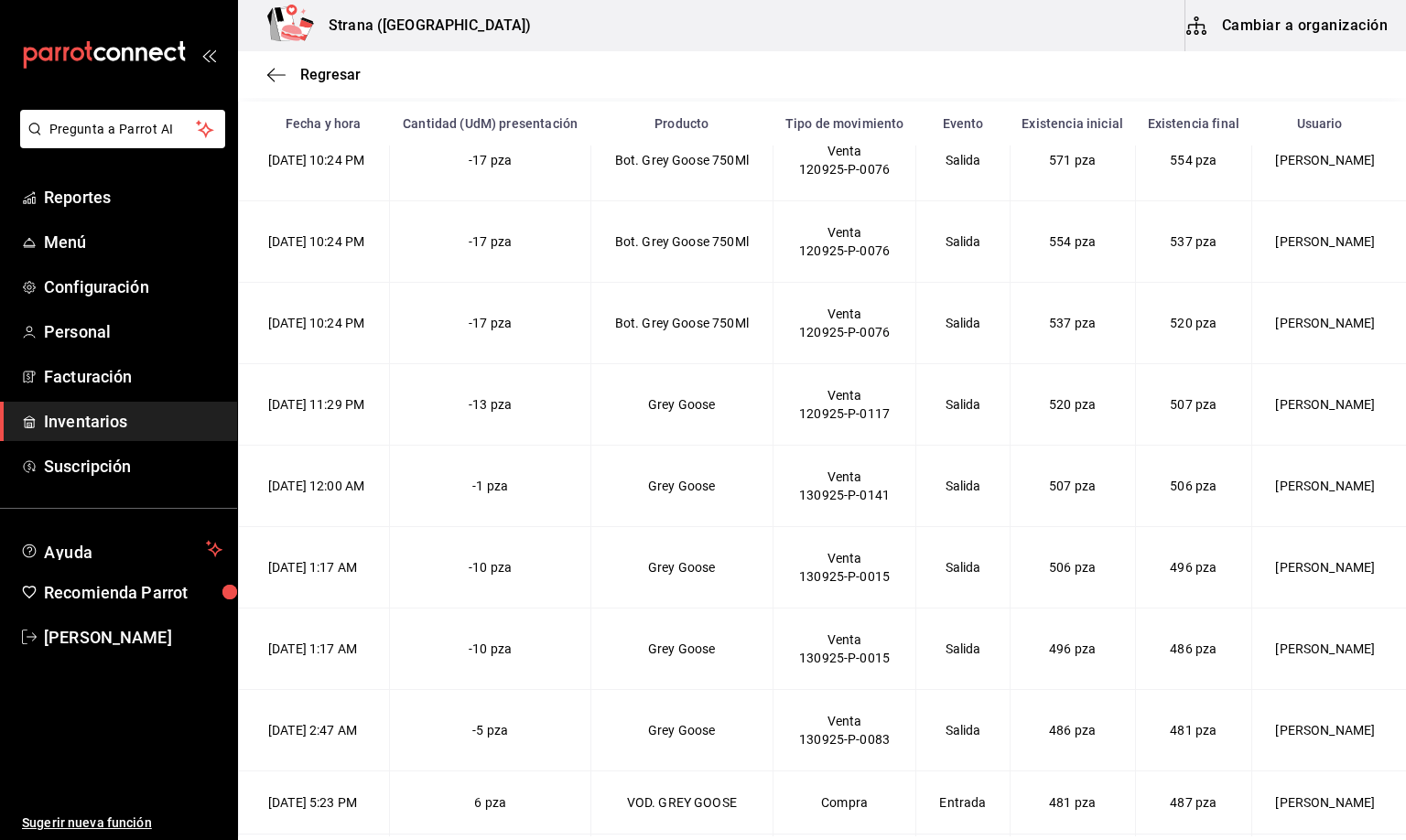
scroll to position [0, 0]
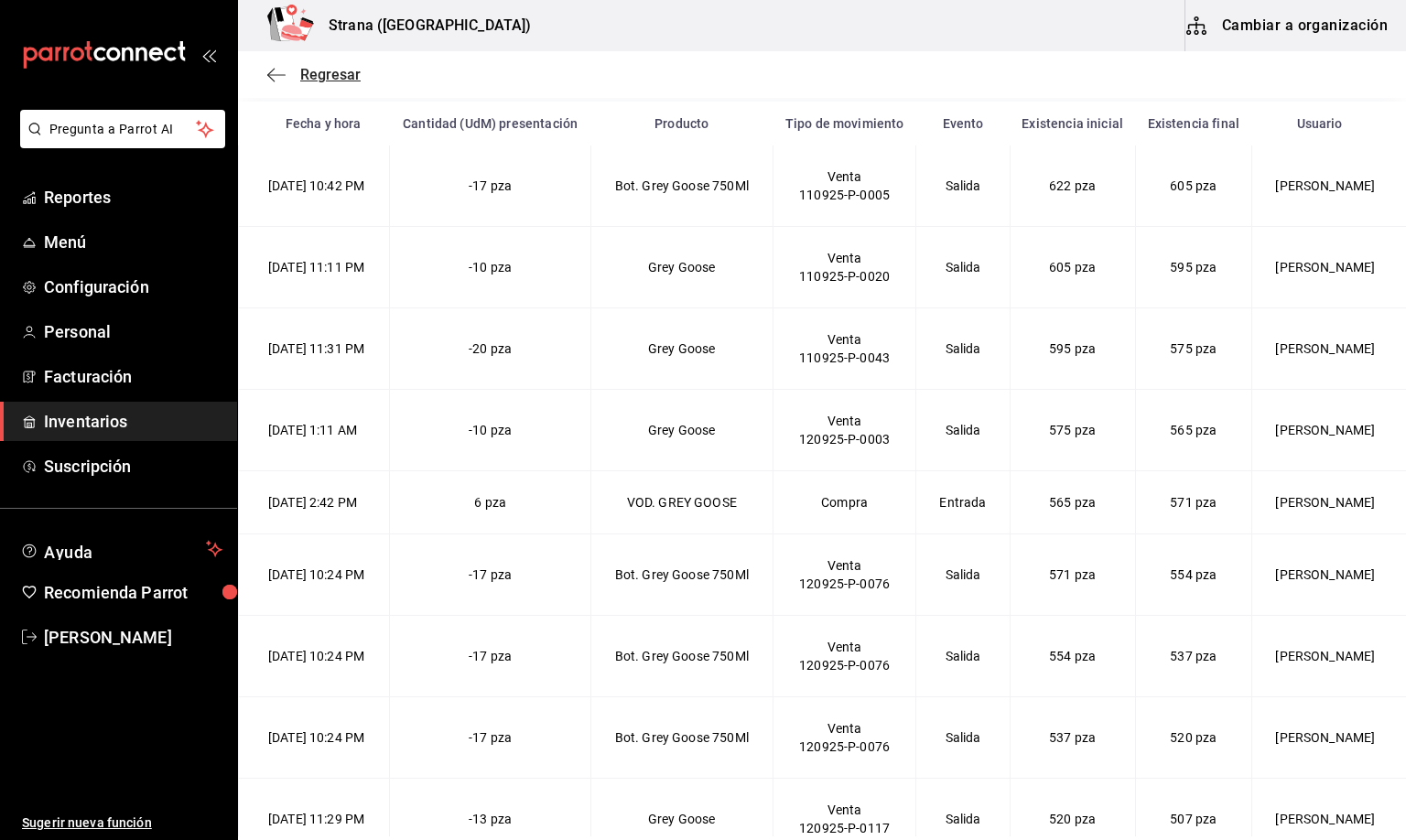
click at [321, 73] on span "Regresar" at bounding box center [330, 75] width 60 height 17
